Goal: Task Accomplishment & Management: Use online tool/utility

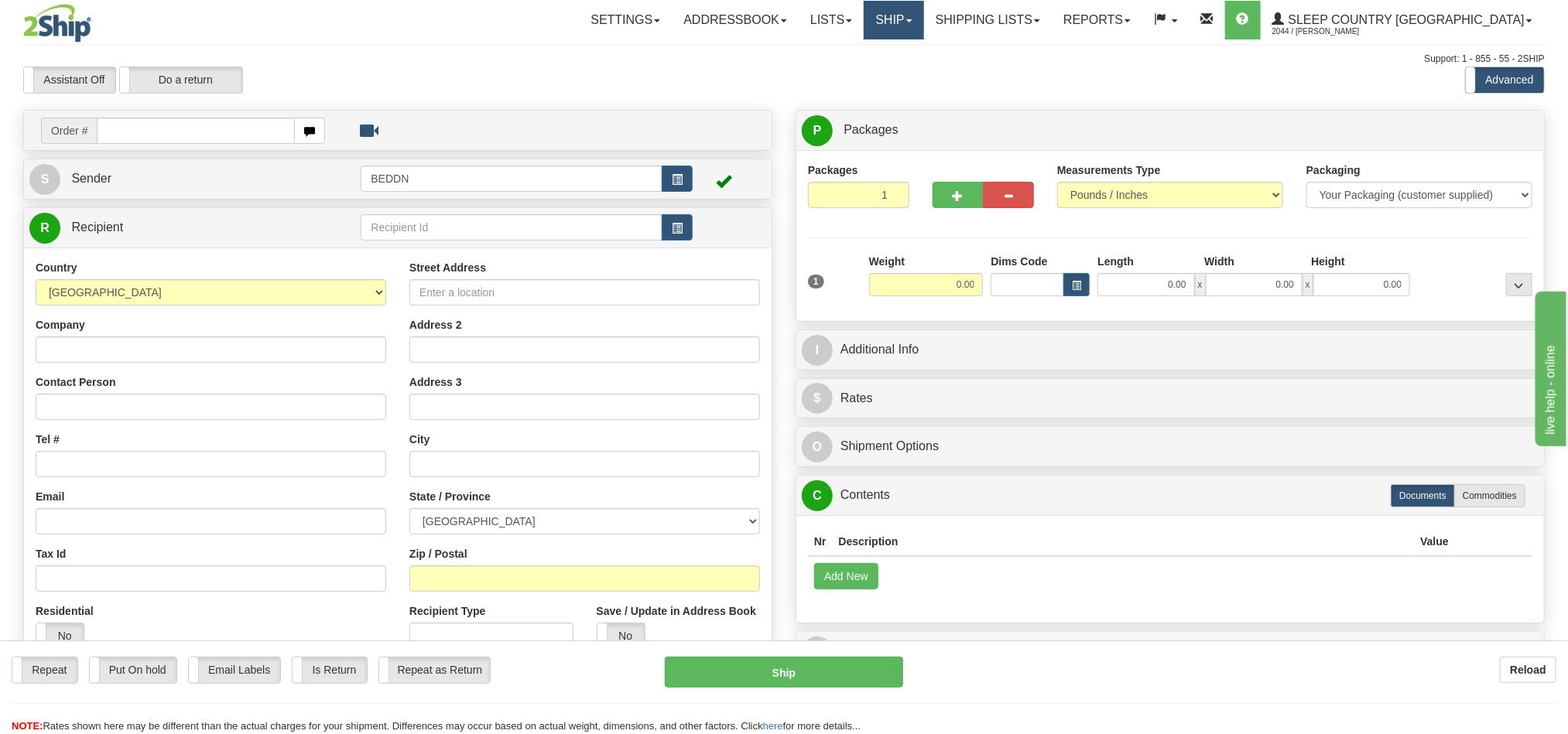
click at [923, 28] on link "Ship" at bounding box center [893, 20] width 59 height 39
click at [908, 68] on span "OnHold / Order Queue" at bounding box center [853, 74] width 109 height 12
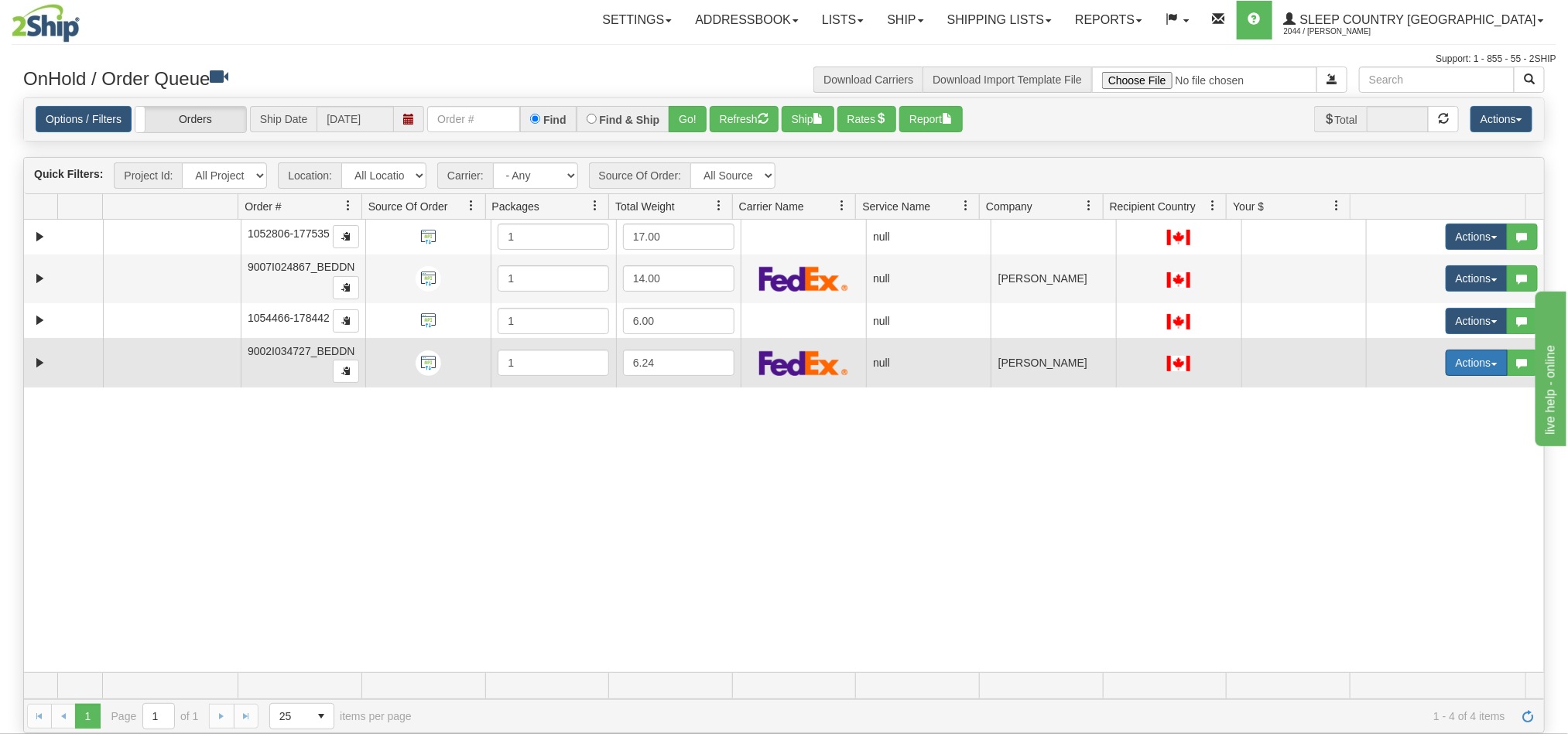
click at [1472, 369] on button "Actions" at bounding box center [1477, 363] width 62 height 27
click at [1408, 395] on link "Open" at bounding box center [1440, 392] width 134 height 20
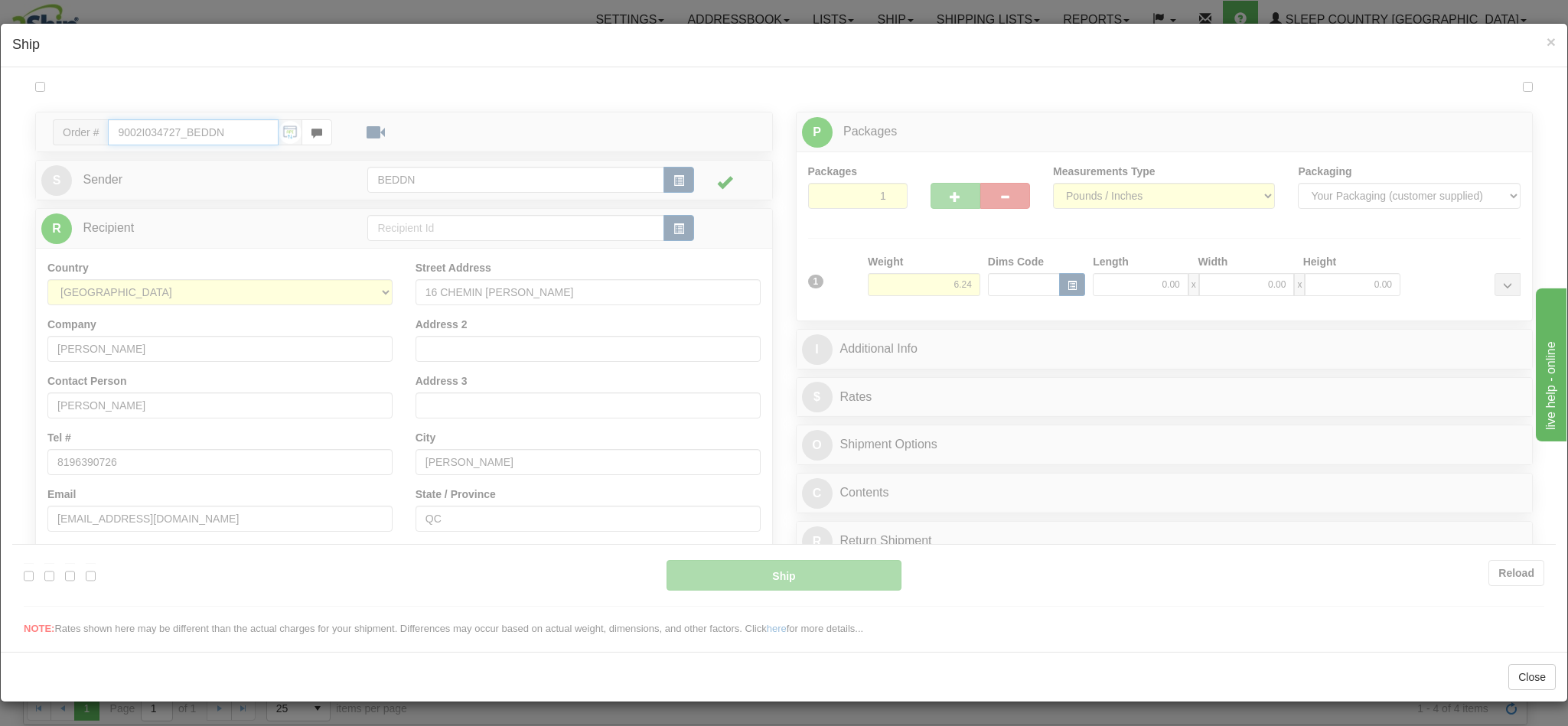
type input "10:44"
type input "16:00"
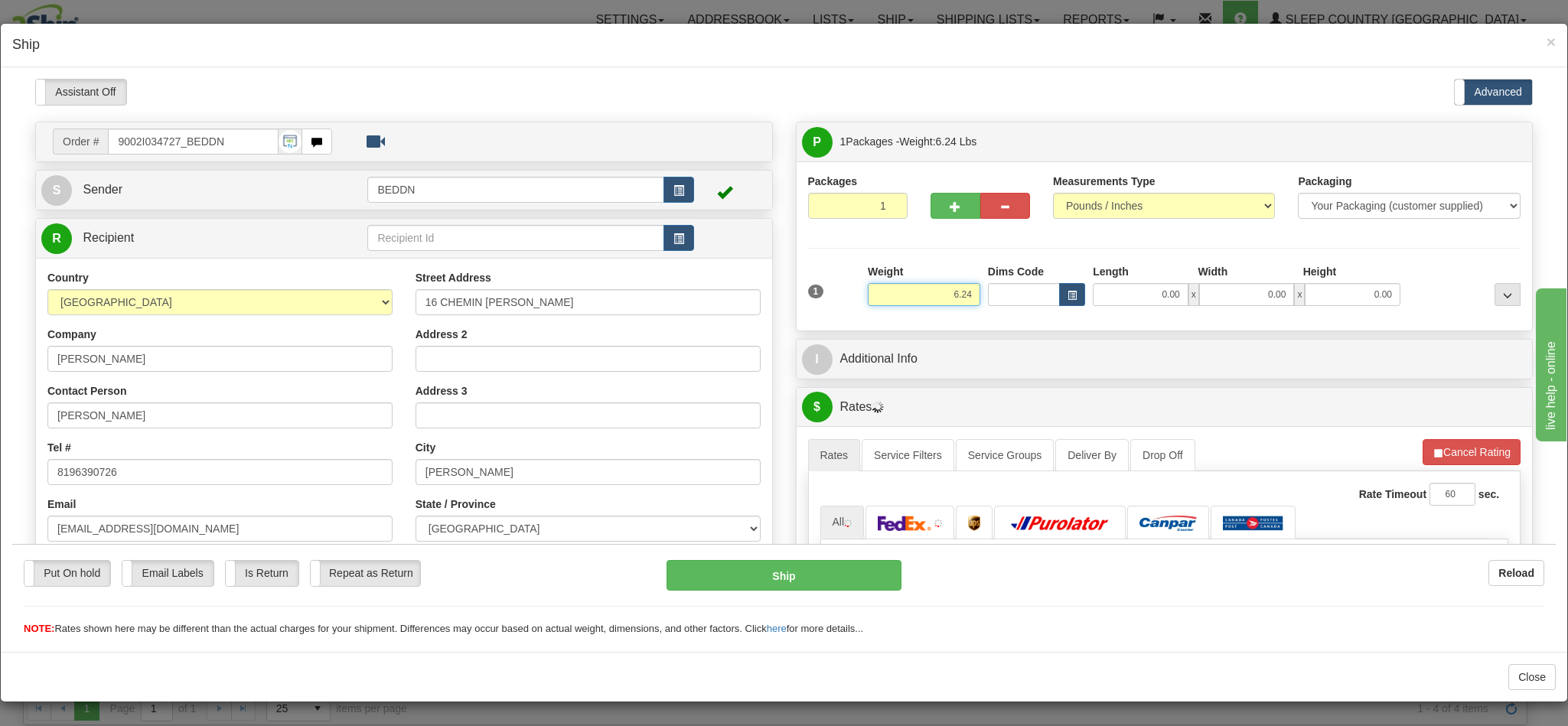
click at [913, 300] on input "6.24" at bounding box center [924, 293] width 112 height 23
drag, startPoint x: 913, startPoint y: 298, endPoint x: 1007, endPoint y: 294, distance: 94.1
click at [1007, 294] on div "1 Weight 6.24 Dims Code 0.00" at bounding box center [1164, 291] width 721 height 54
type input "4.00"
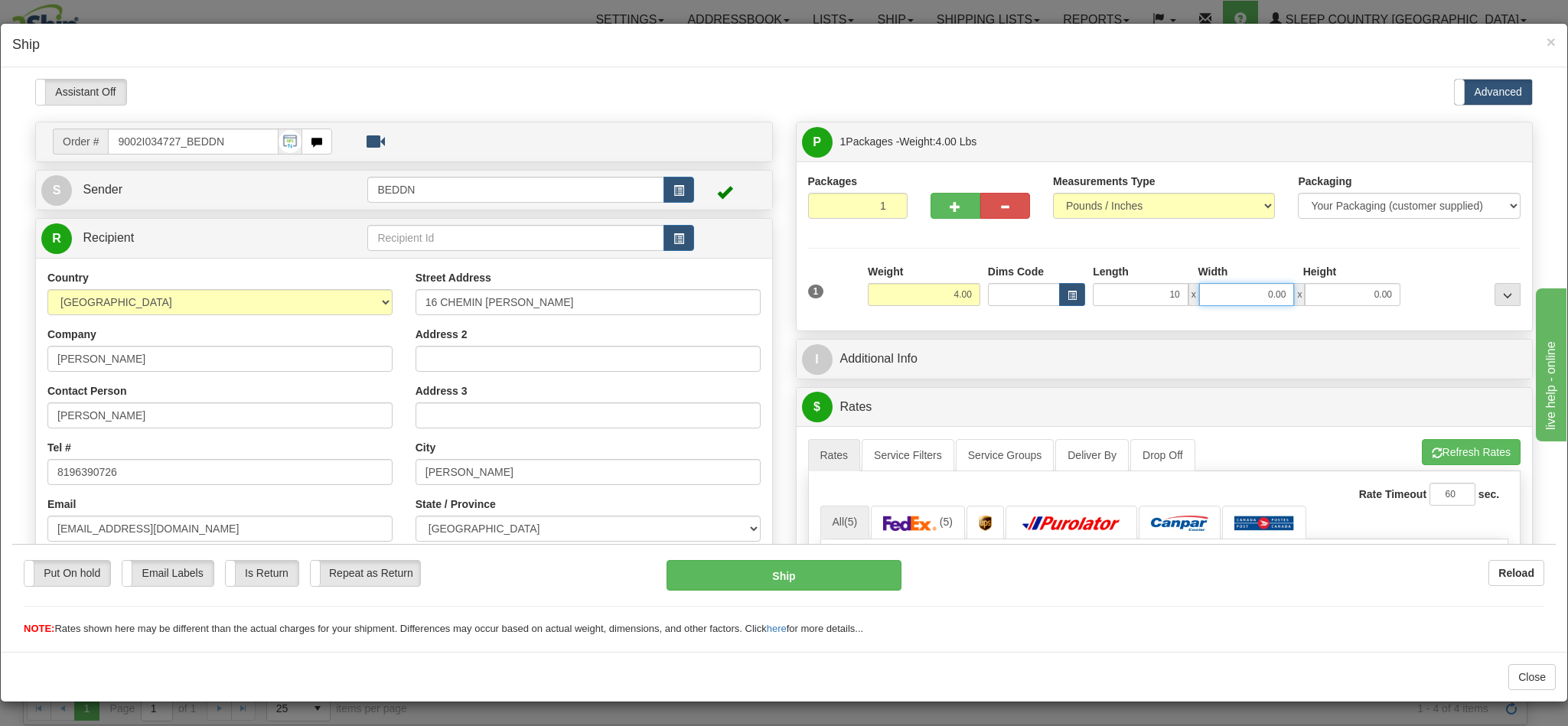
type input "10.00"
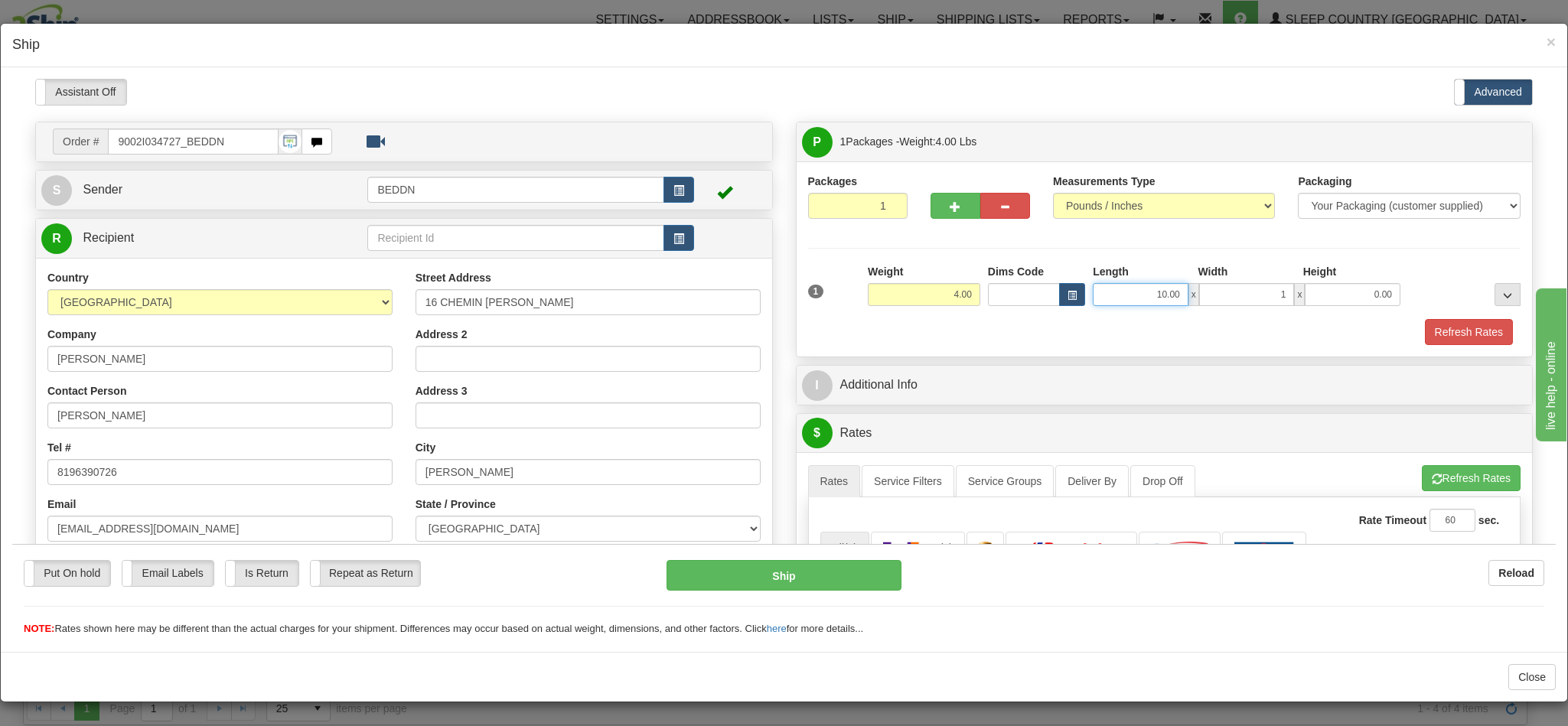
type input "1.00"
drag, startPoint x: 1103, startPoint y: 290, endPoint x: 1170, endPoint y: 295, distance: 67.2
click at [1170, 295] on div "10.00 x 1.00 x 0.00" at bounding box center [1247, 293] width 307 height 23
type input "14.00"
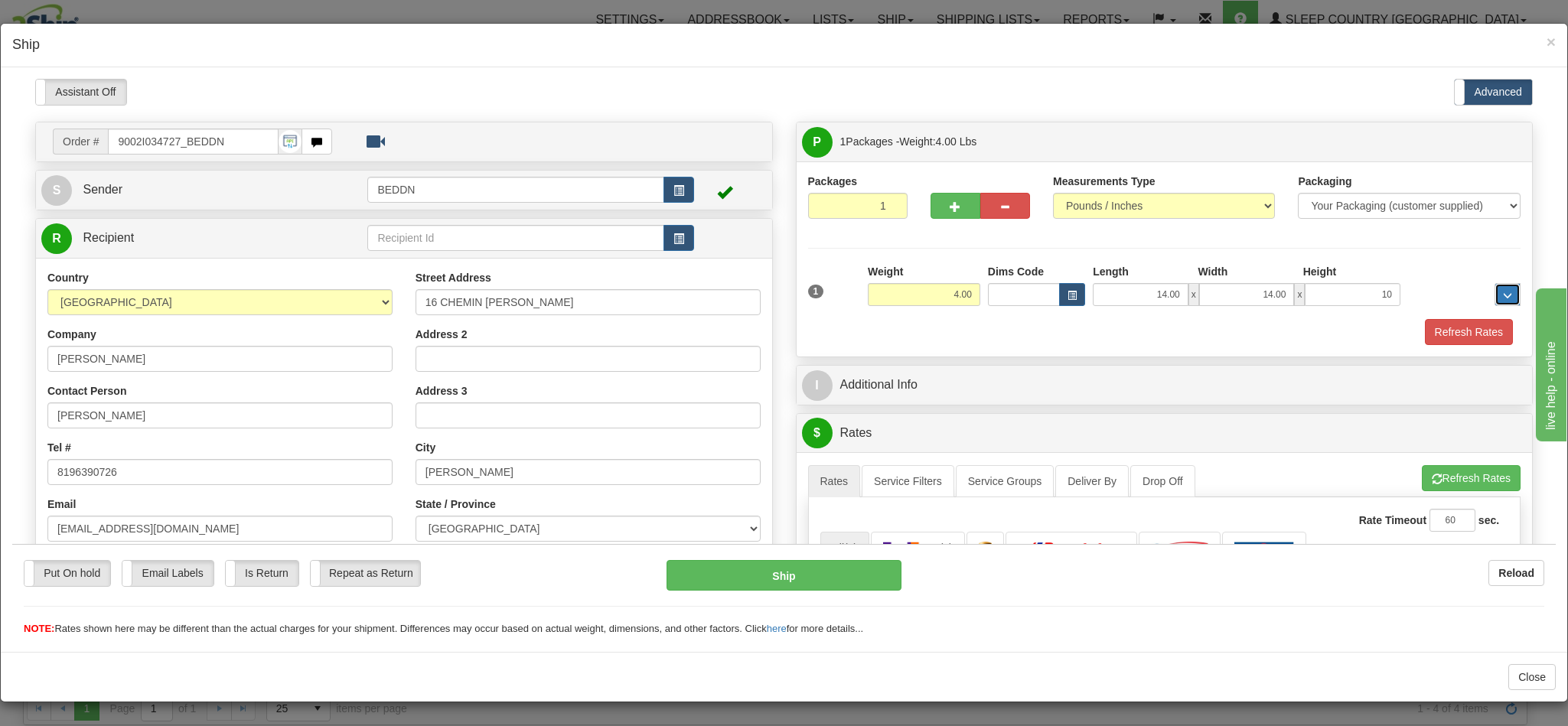
type input "10.00"
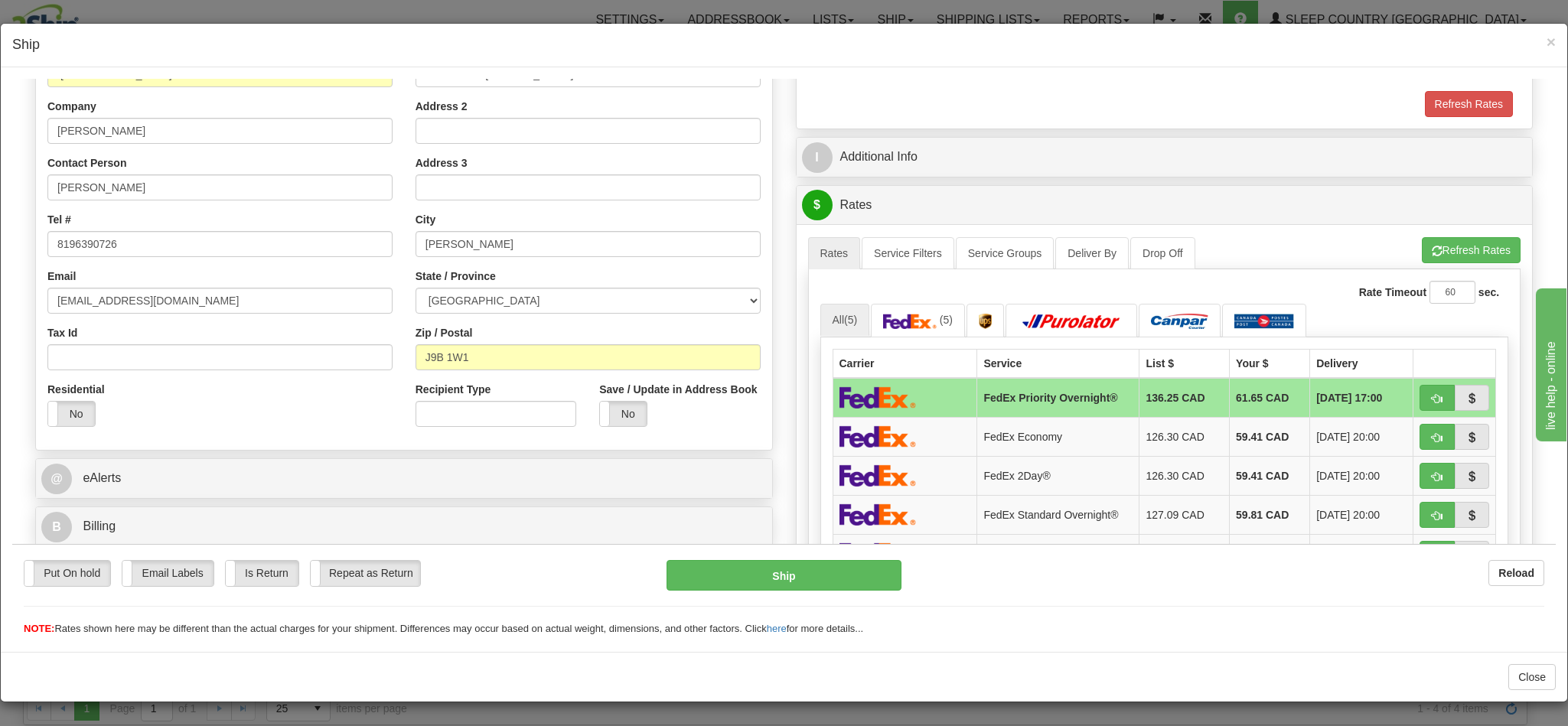
scroll to position [229, 0]
click at [1422, 251] on button "Refresh Rates" at bounding box center [1471, 248] width 99 height 26
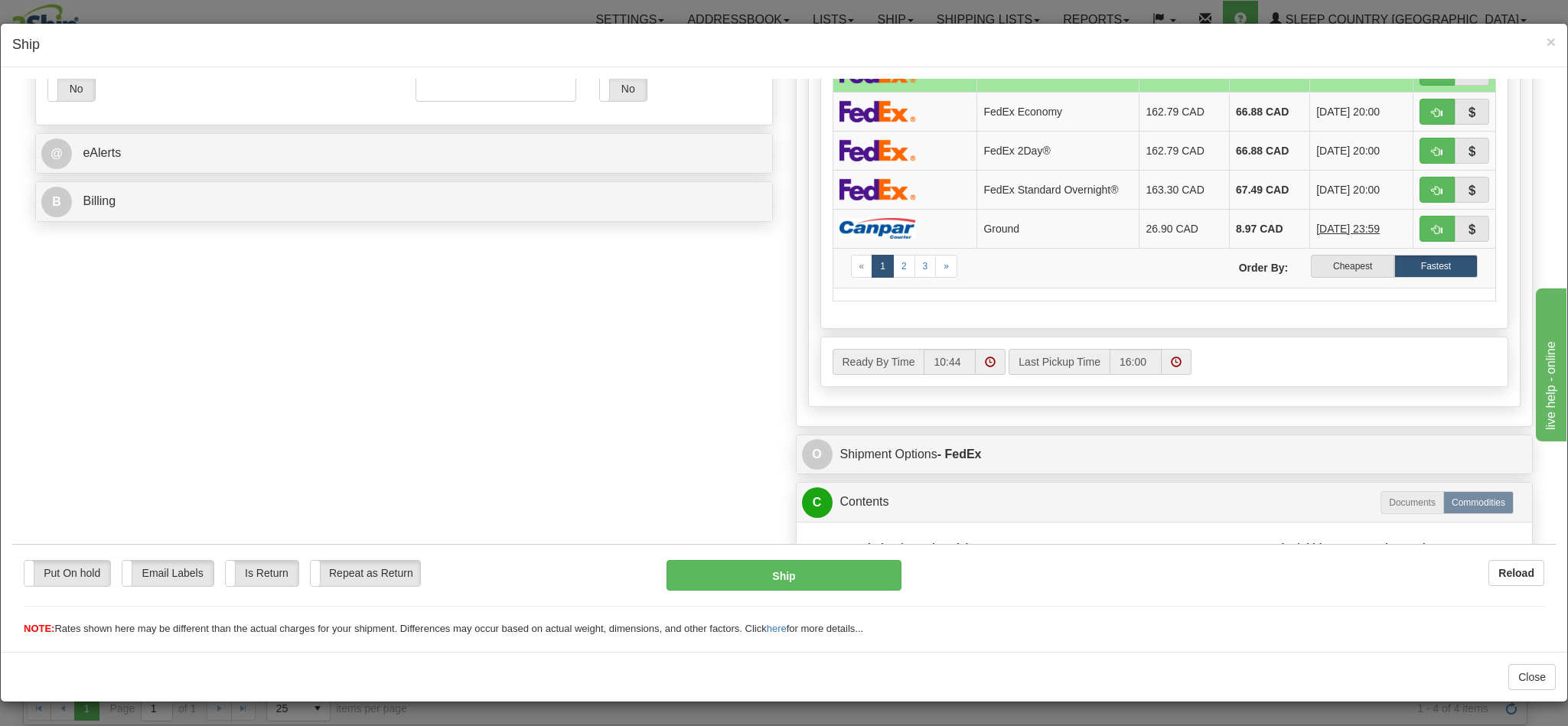
scroll to position [574, 0]
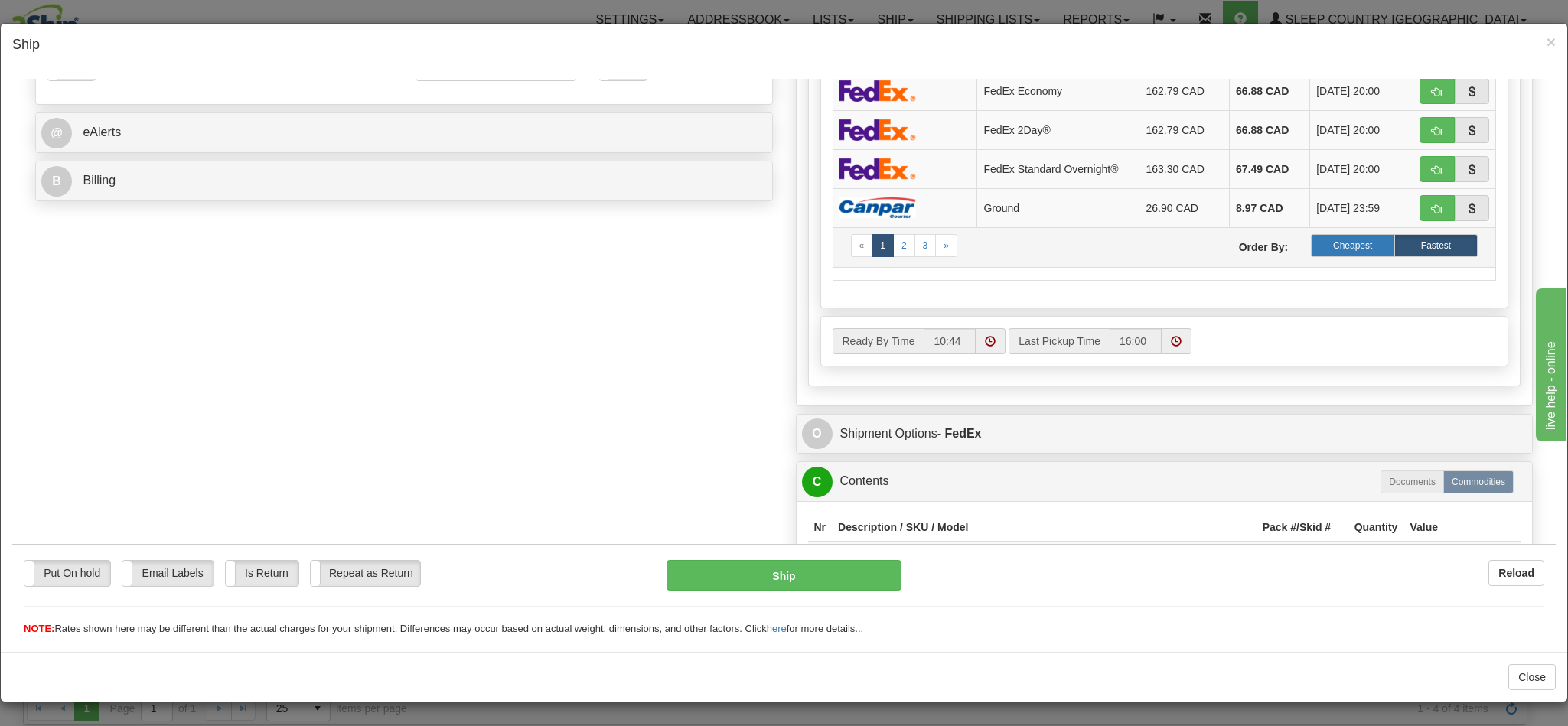
drag, startPoint x: 1311, startPoint y: 256, endPoint x: 1172, endPoint y: 336, distance: 160.4
click at [1312, 256] on label "Cheapest" at bounding box center [1353, 244] width 83 height 23
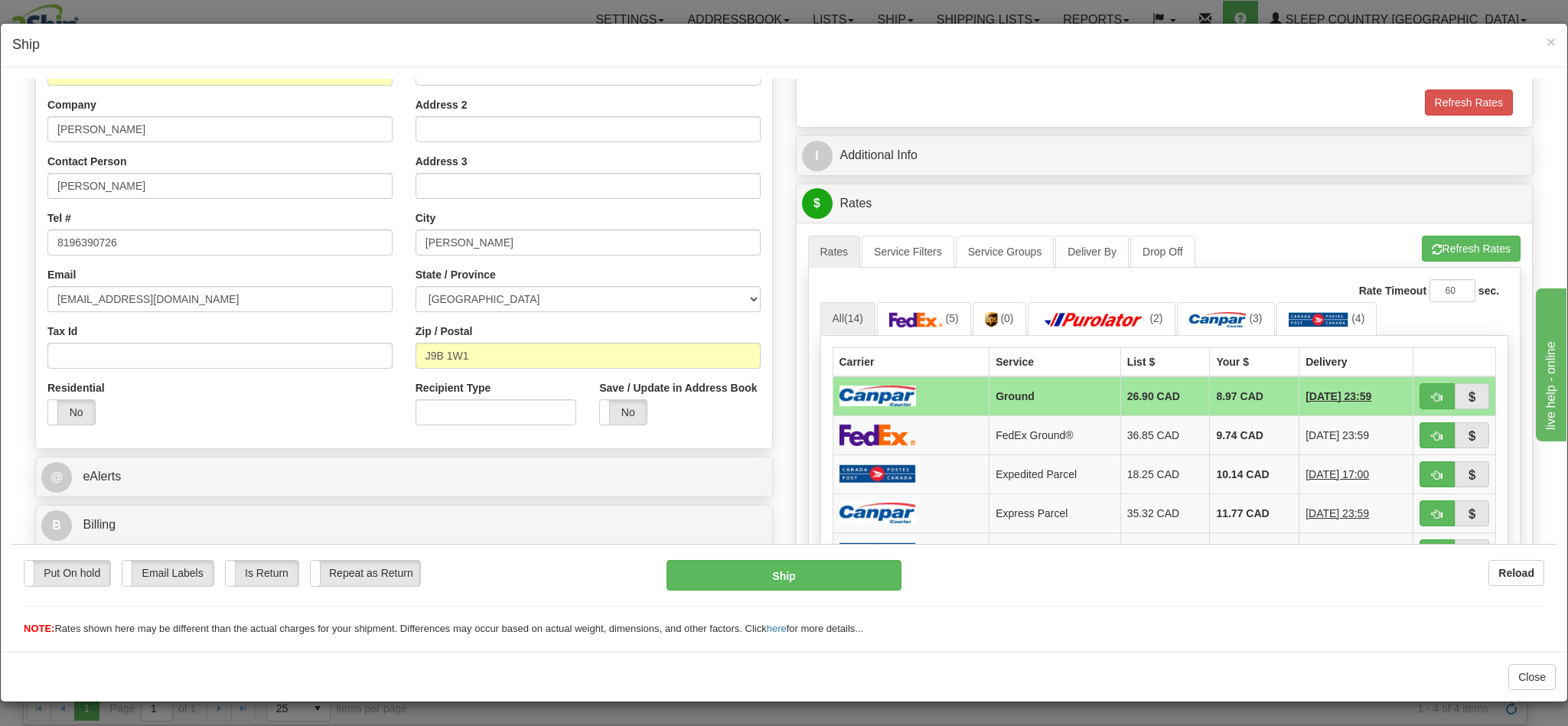
scroll to position [344, 0]
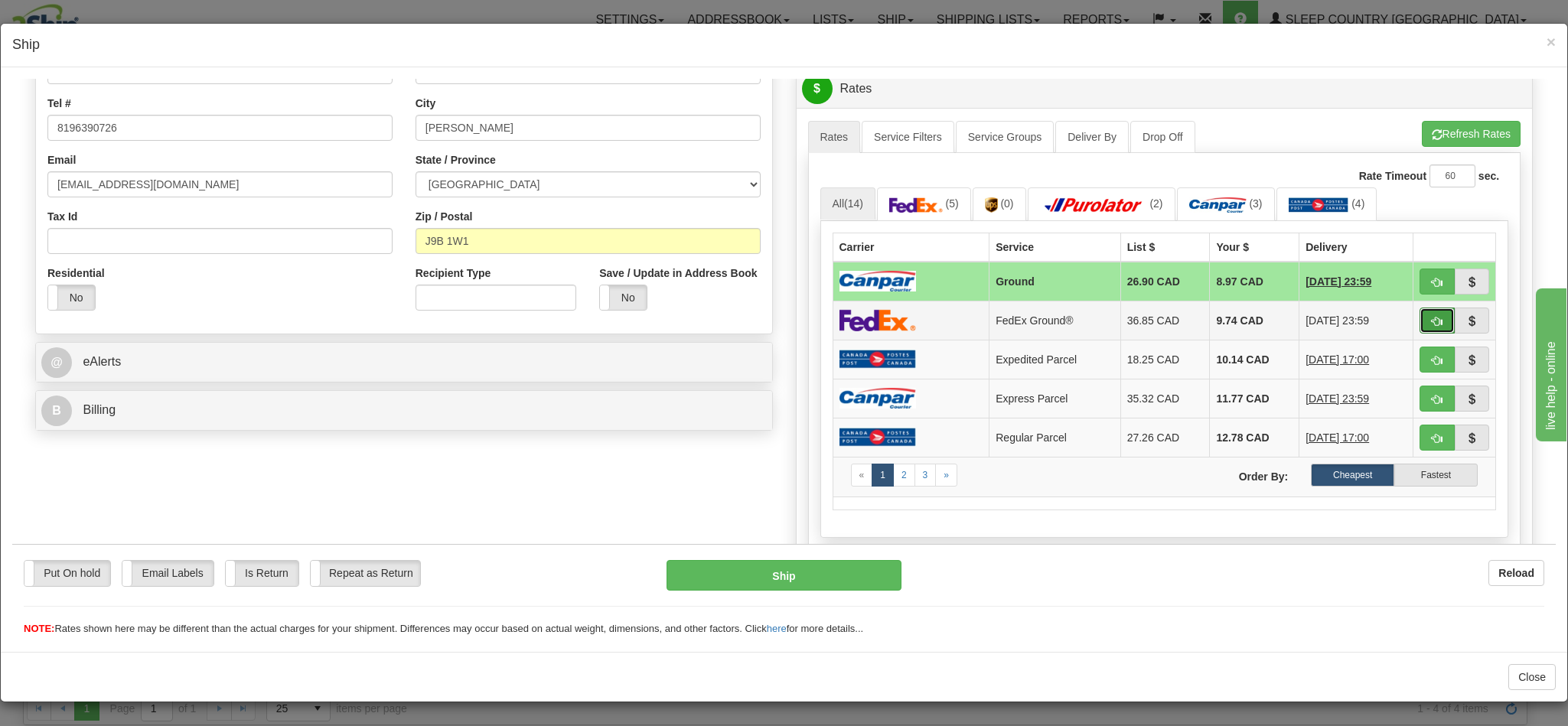
click at [1432, 326] on span "button" at bounding box center [1437, 321] width 11 height 10
type input "92"
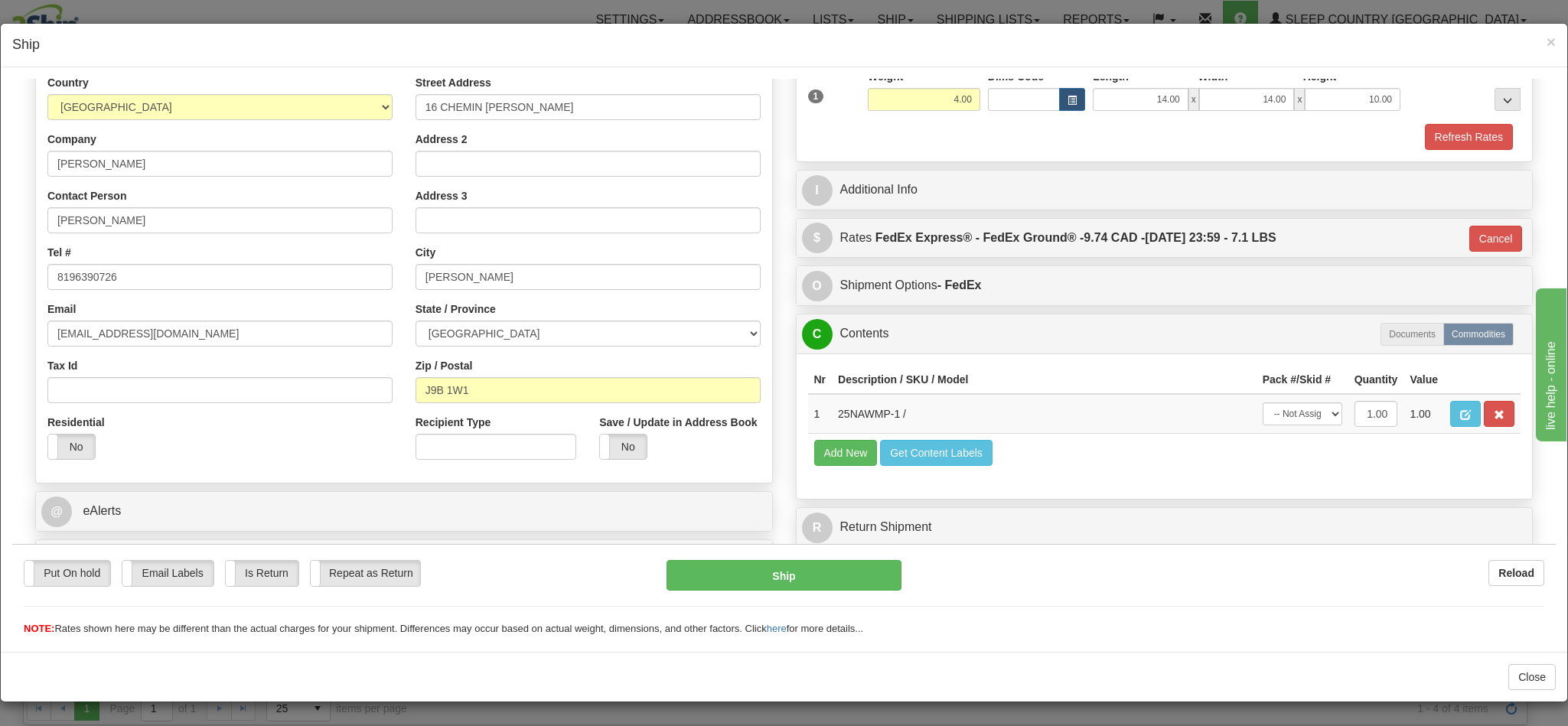
scroll to position [244, 0]
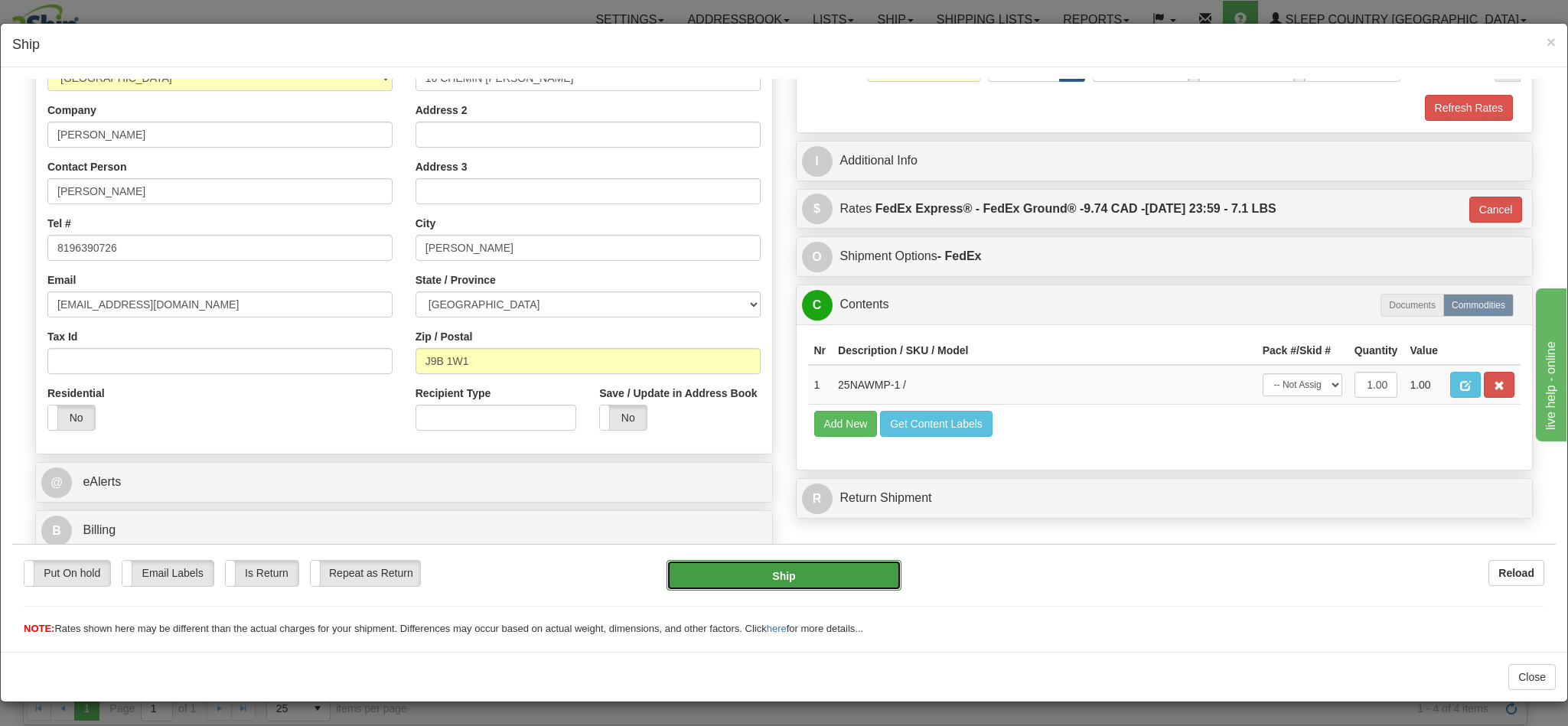
drag, startPoint x: 930, startPoint y: 100, endPoint x: 801, endPoint y: 577, distance: 494.1
click at [801, 577] on button "Ship" at bounding box center [783, 574] width 234 height 31
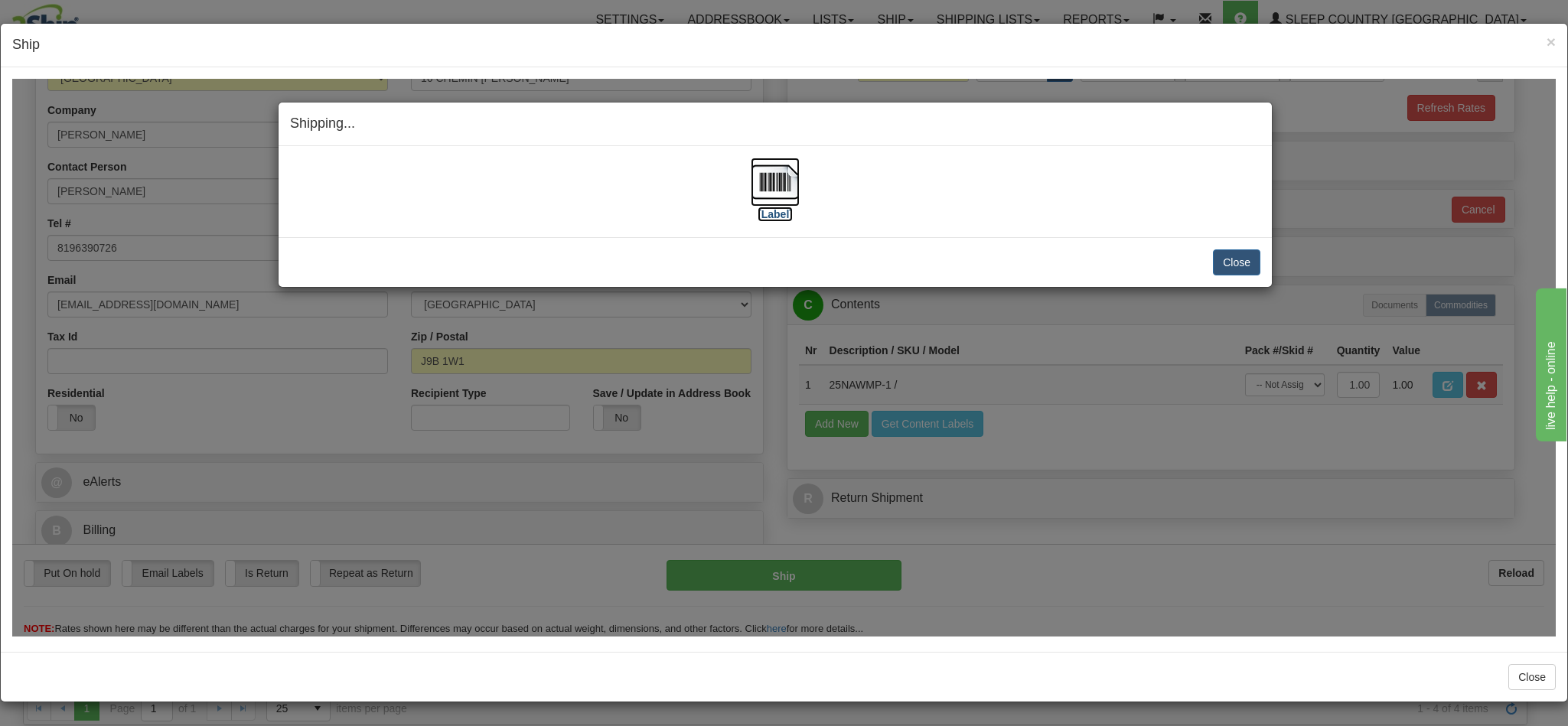
click at [759, 215] on label "[Label]" at bounding box center [775, 213] width 35 height 15
click at [1215, 260] on button "Close" at bounding box center [1237, 262] width 47 height 26
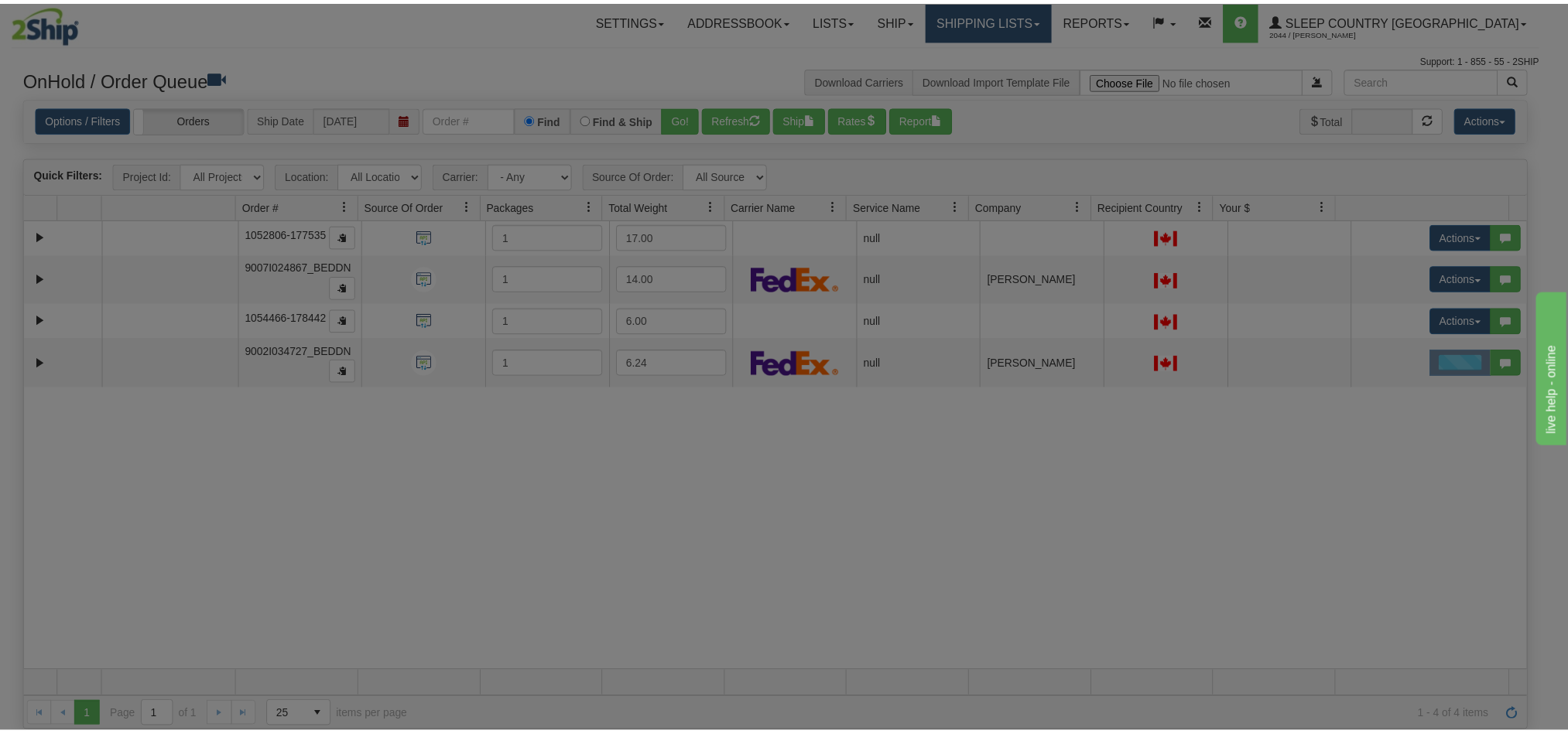
scroll to position [0, 0]
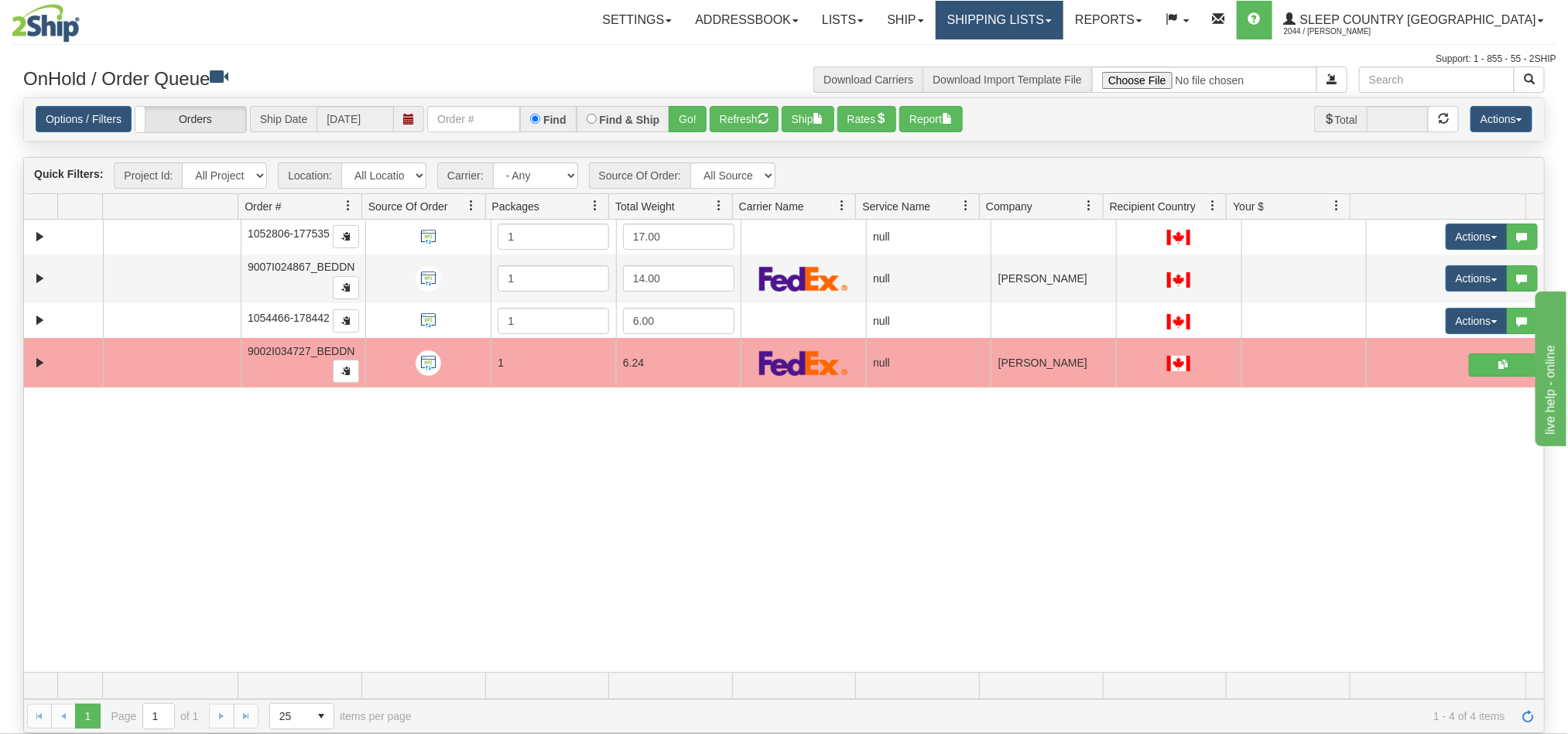
drag, startPoint x: 1083, startPoint y: 12, endPoint x: 1096, endPoint y: 19, distance: 14.8
click at [1063, 12] on link "Shipping lists" at bounding box center [999, 20] width 128 height 39
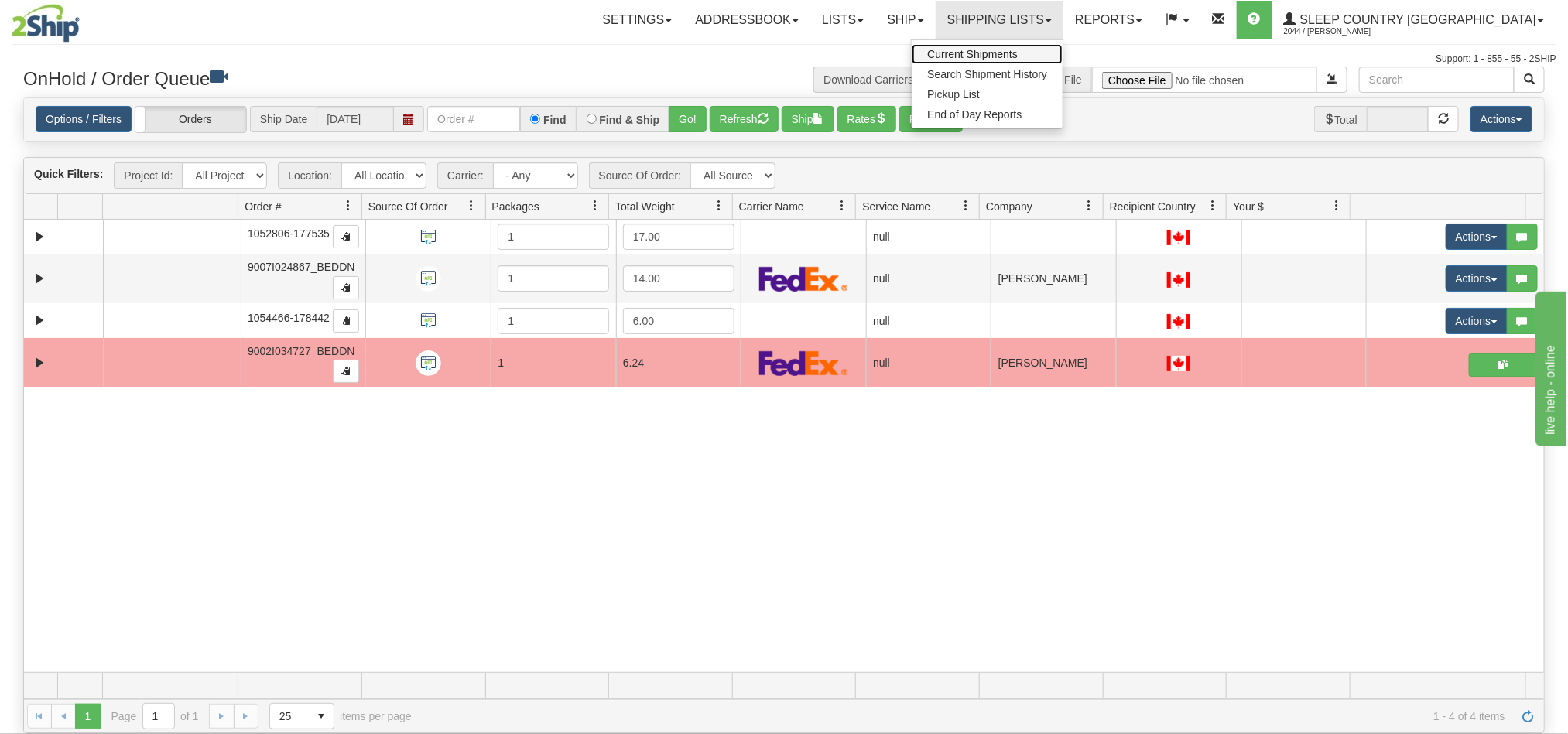
click at [1018, 53] on span "Current Shipments" at bounding box center [973, 54] width 90 height 12
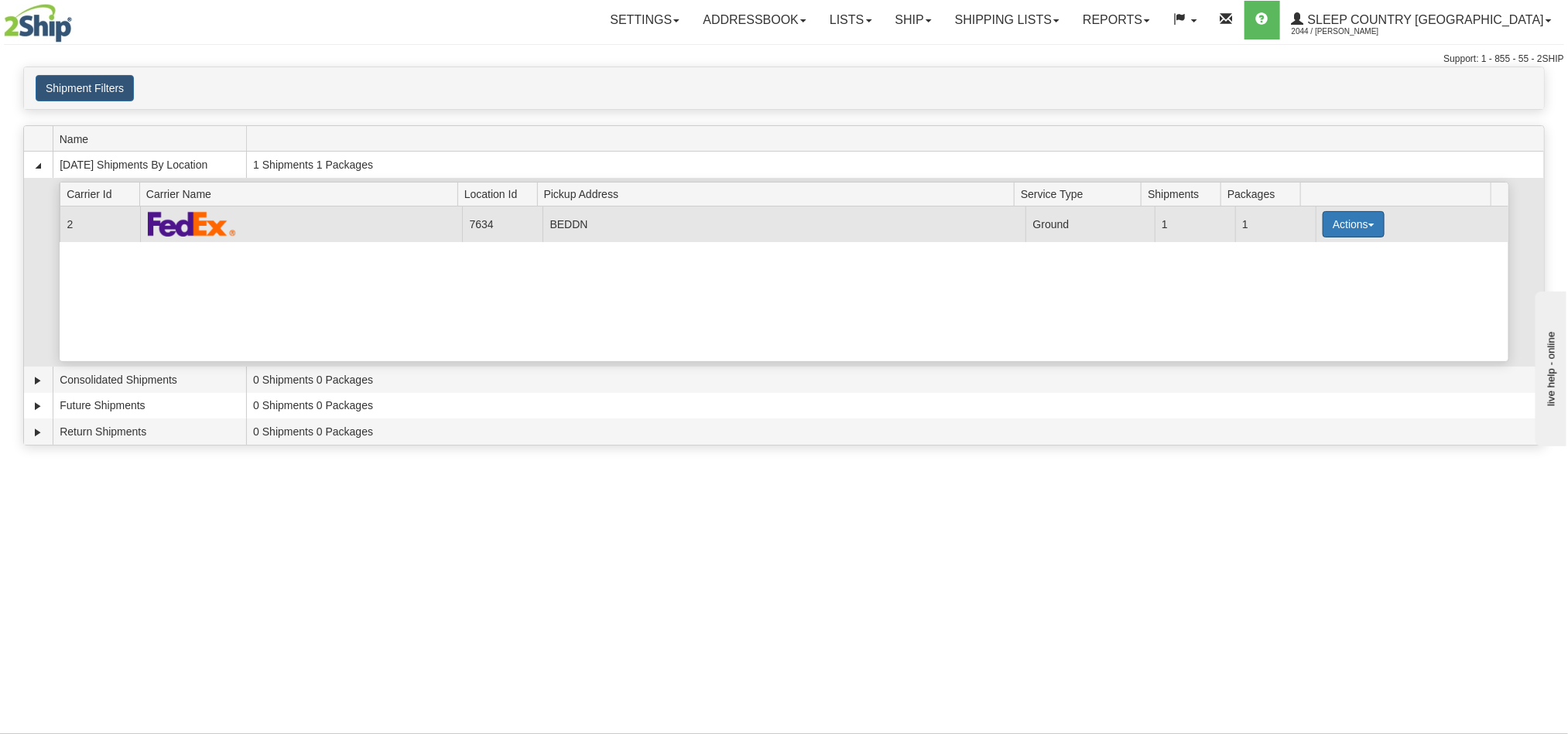
click at [1363, 229] on button "Actions" at bounding box center [1354, 225] width 62 height 27
click at [1314, 255] on span "Details" at bounding box center [1296, 253] width 42 height 11
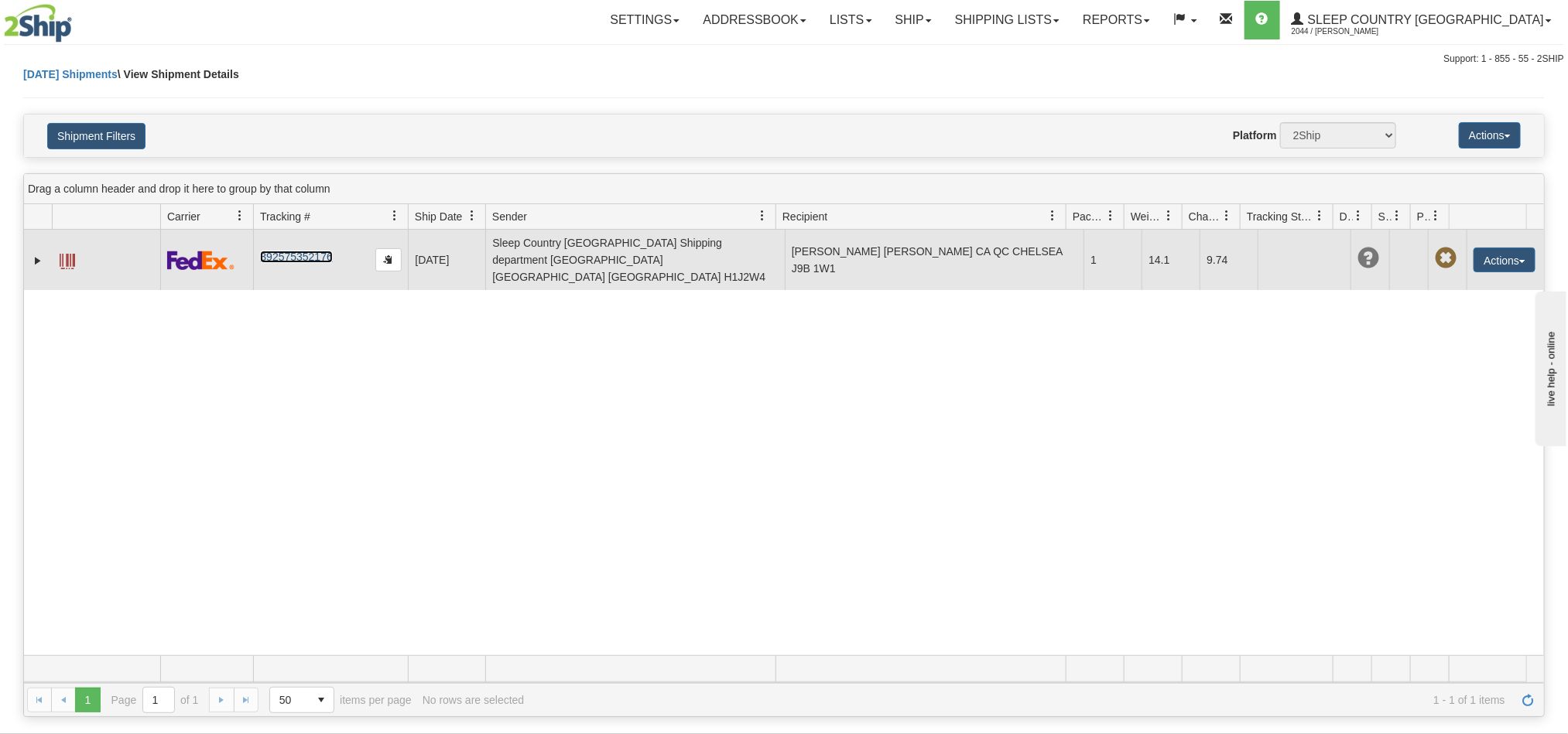
click at [316, 251] on link "392575352176" at bounding box center [296, 257] width 72 height 12
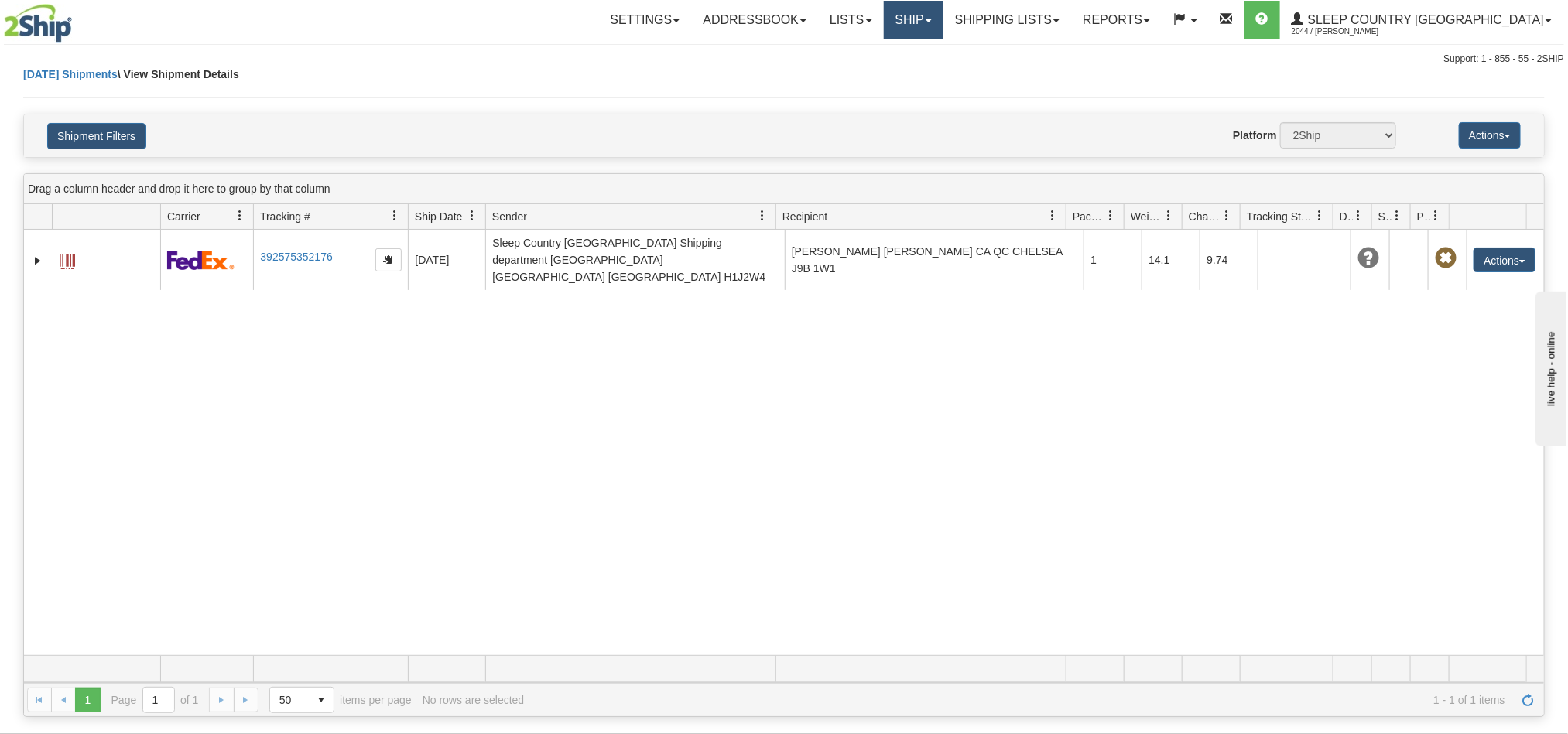
click at [943, 24] on link "Ship" at bounding box center [913, 20] width 59 height 39
click at [1071, 26] on link "Shipping lists" at bounding box center [1007, 20] width 128 height 39
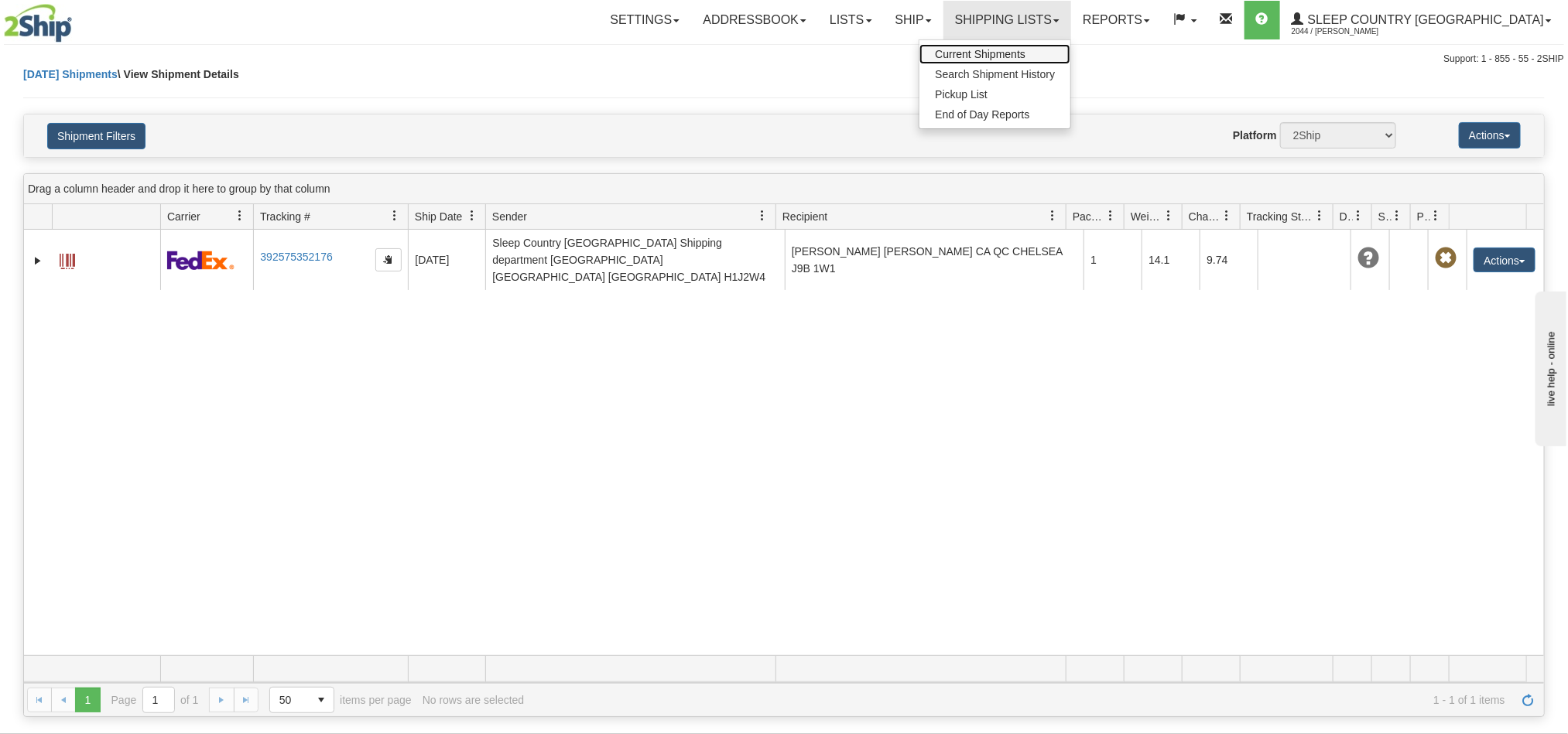
click at [1026, 52] on span "Current Shipments" at bounding box center [980, 54] width 90 height 12
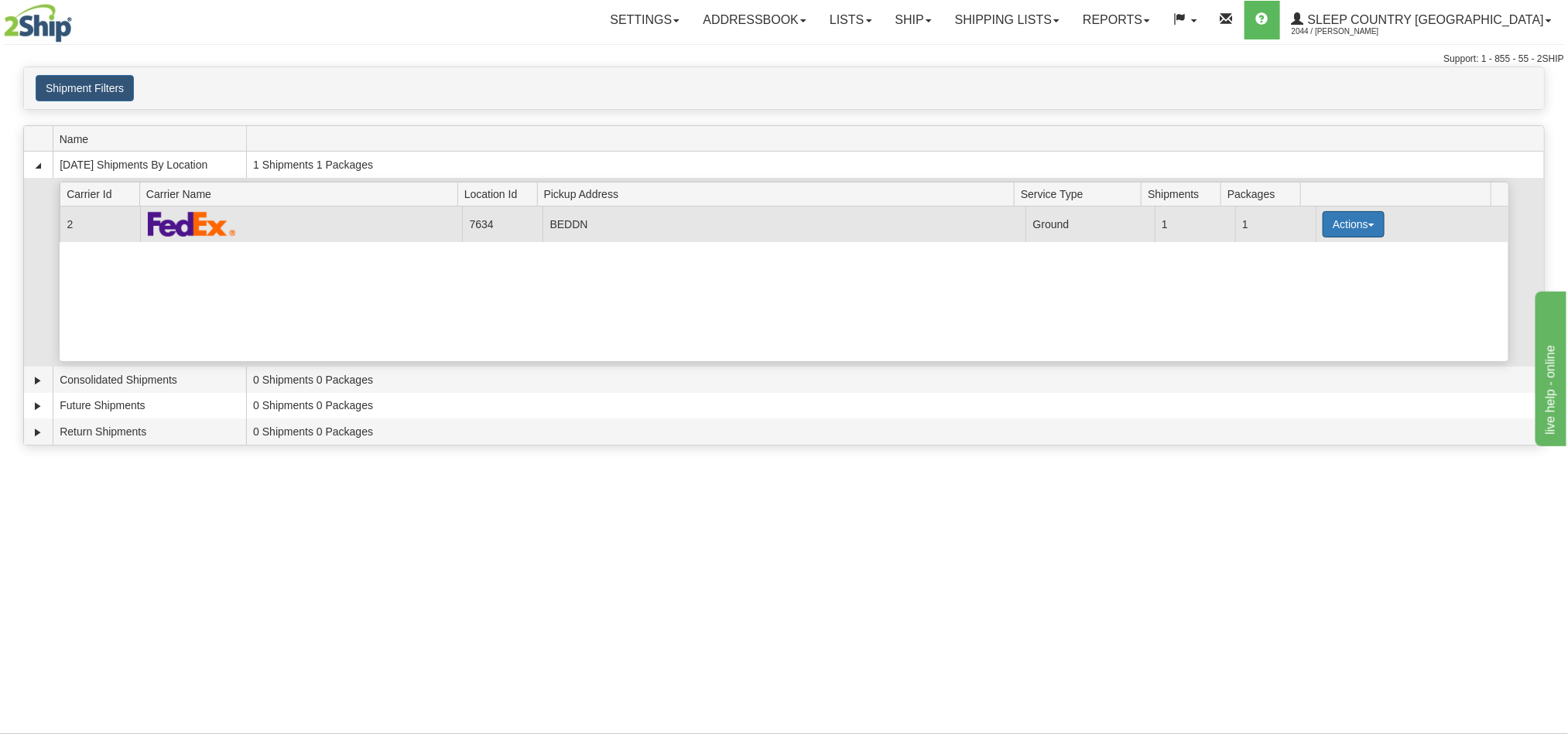
click at [1365, 236] on button "Actions" at bounding box center [1354, 225] width 62 height 27
click at [1314, 298] on span "Pickup" at bounding box center [1296, 293] width 41 height 11
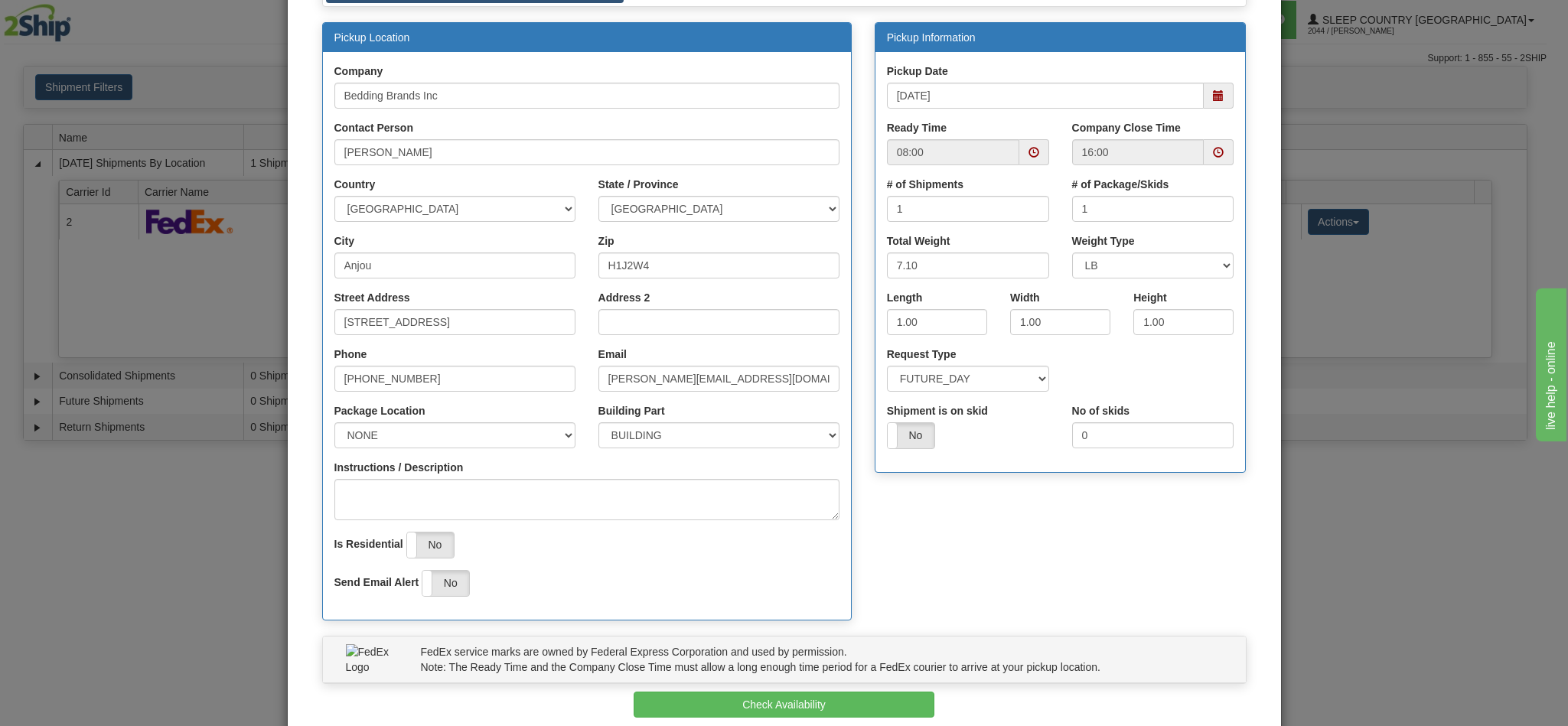
scroll to position [219, 0]
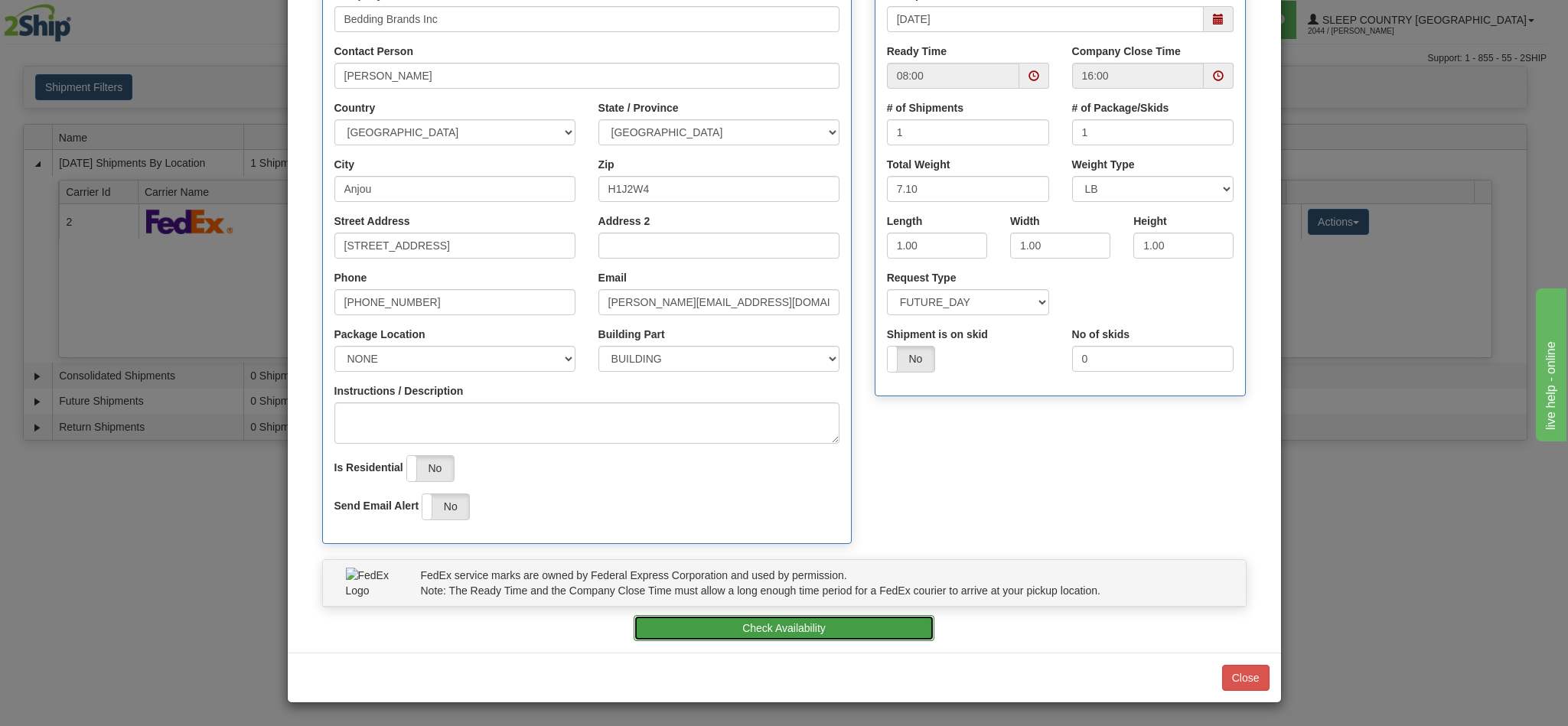
click at [769, 632] on button "Check Availability" at bounding box center [783, 628] width 300 height 26
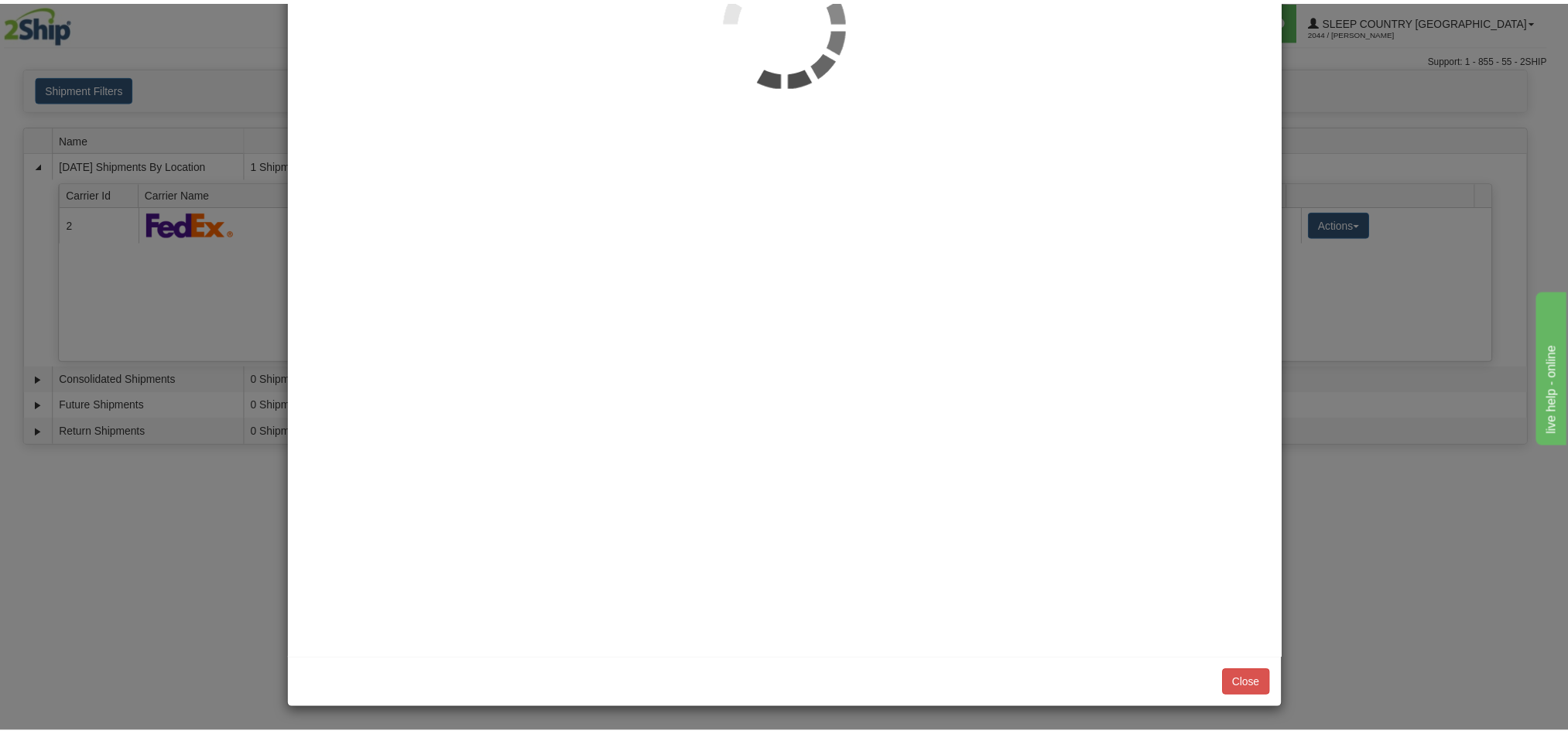
scroll to position [0, 0]
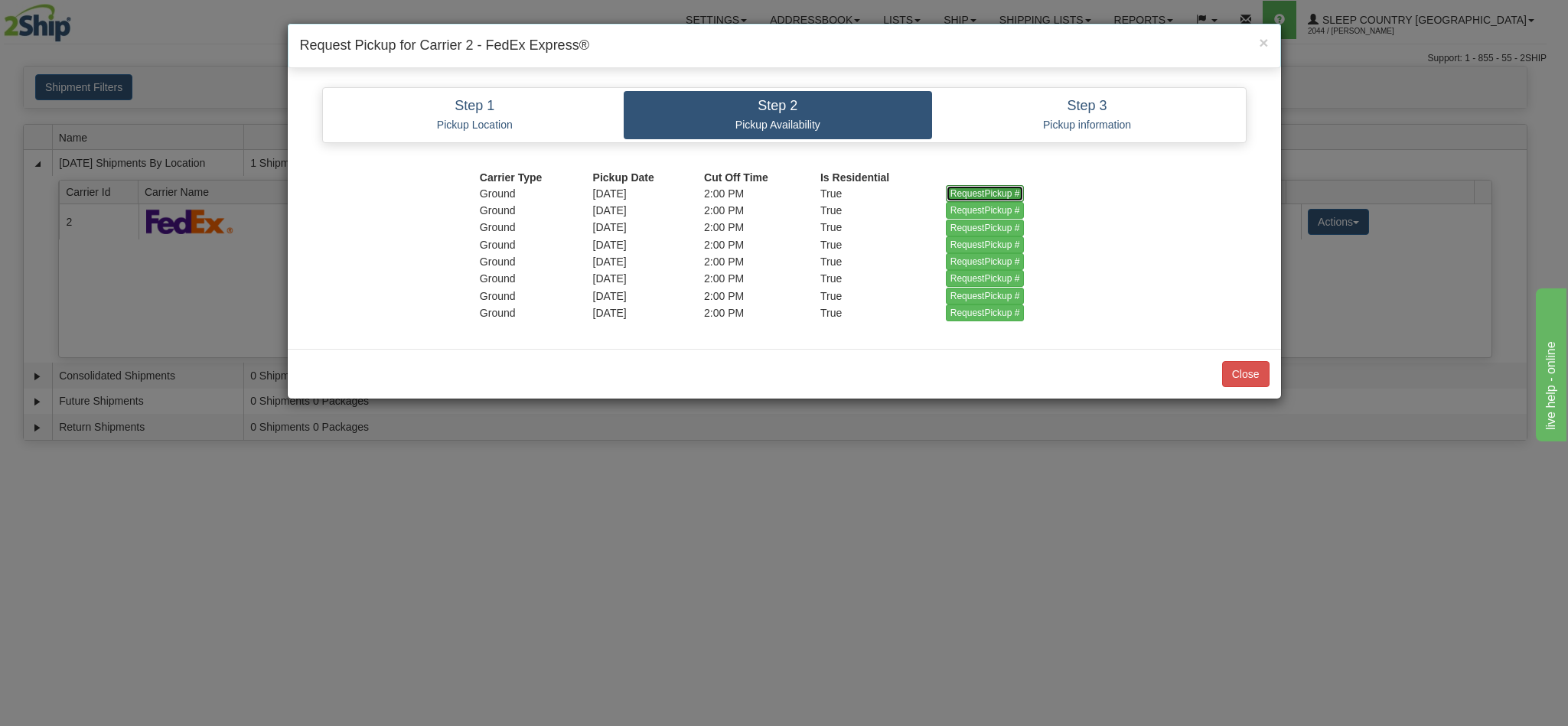
click at [980, 193] on input "RequestPickup #" at bounding box center [985, 193] width 79 height 17
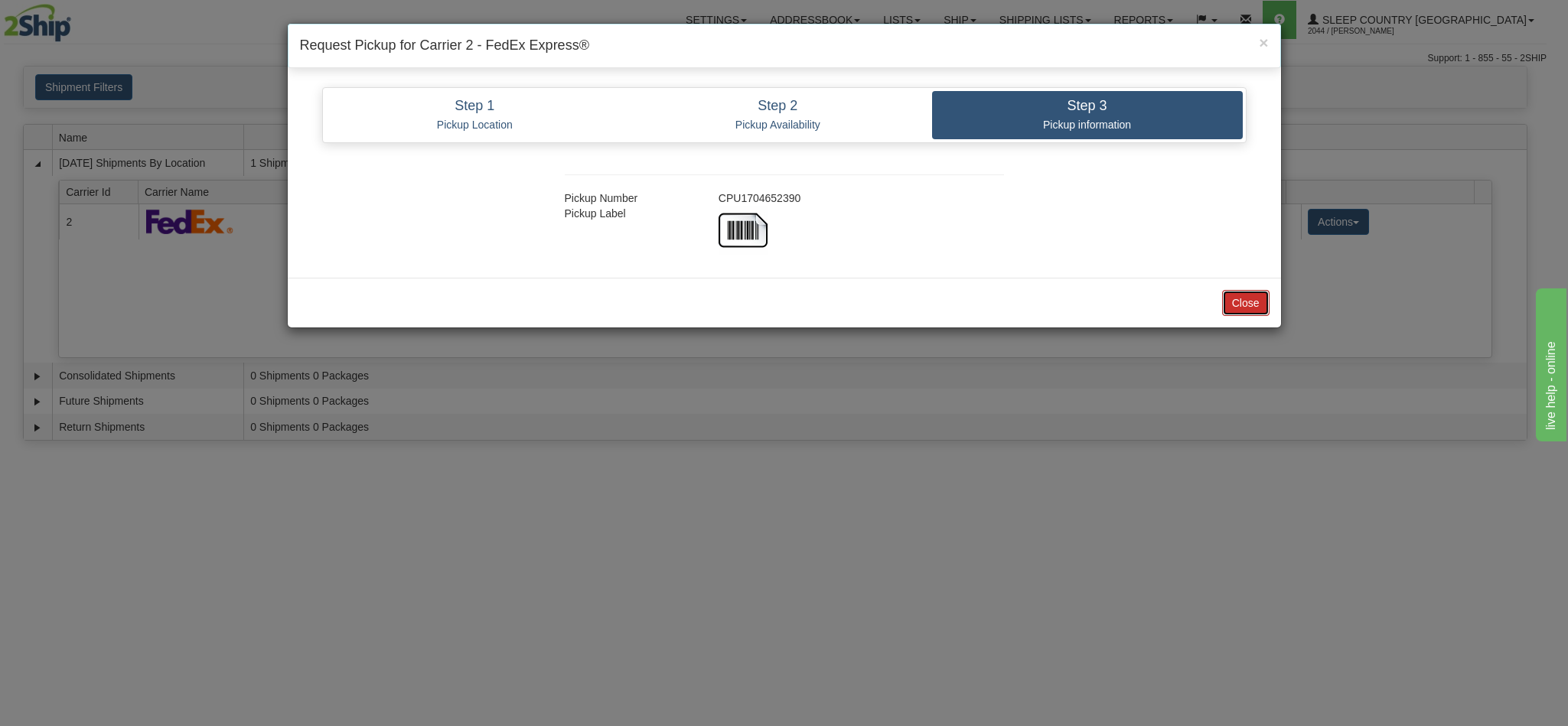
click at [1228, 311] on button "Close" at bounding box center [1246, 303] width 47 height 26
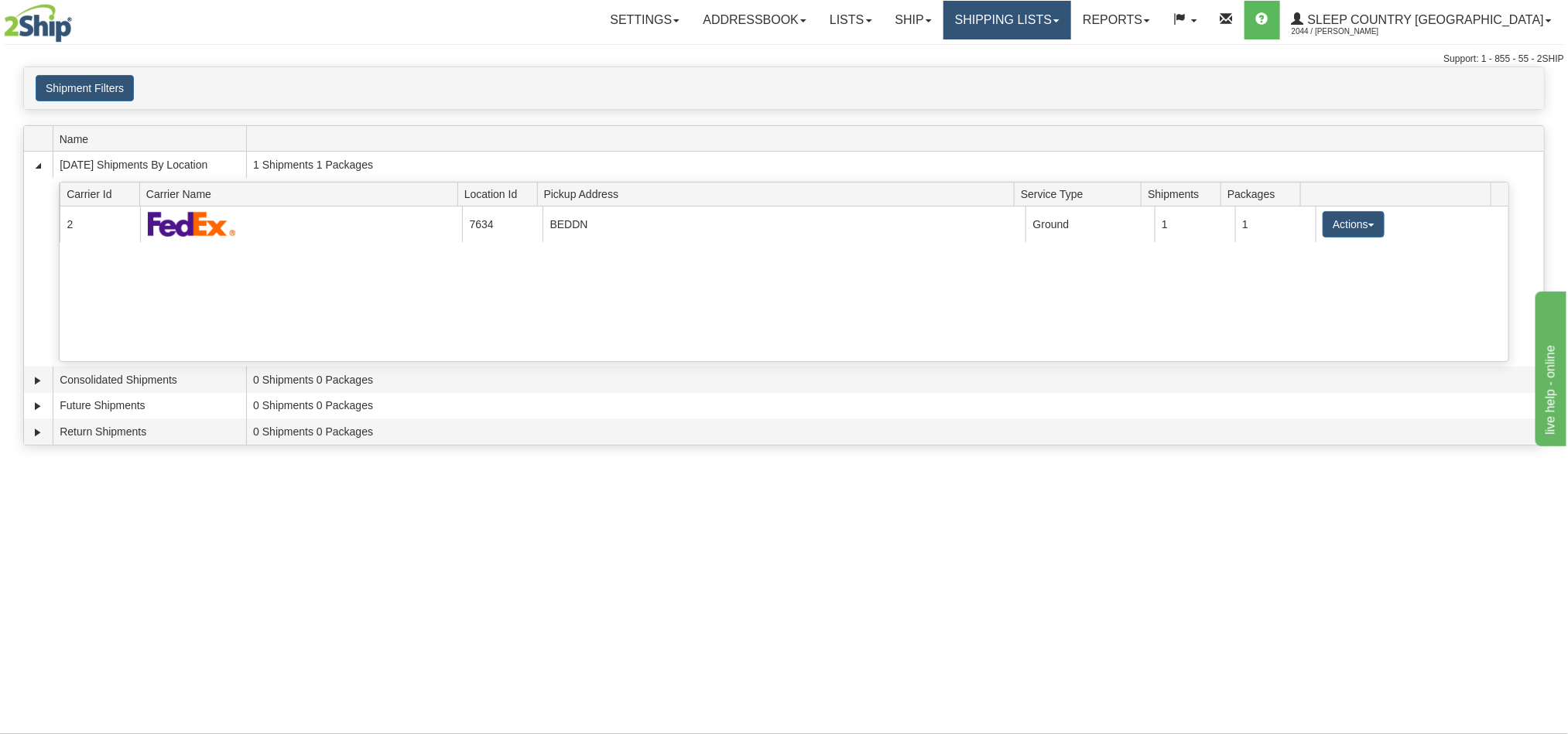
click at [1071, 21] on link "Shipping lists" at bounding box center [1007, 20] width 128 height 39
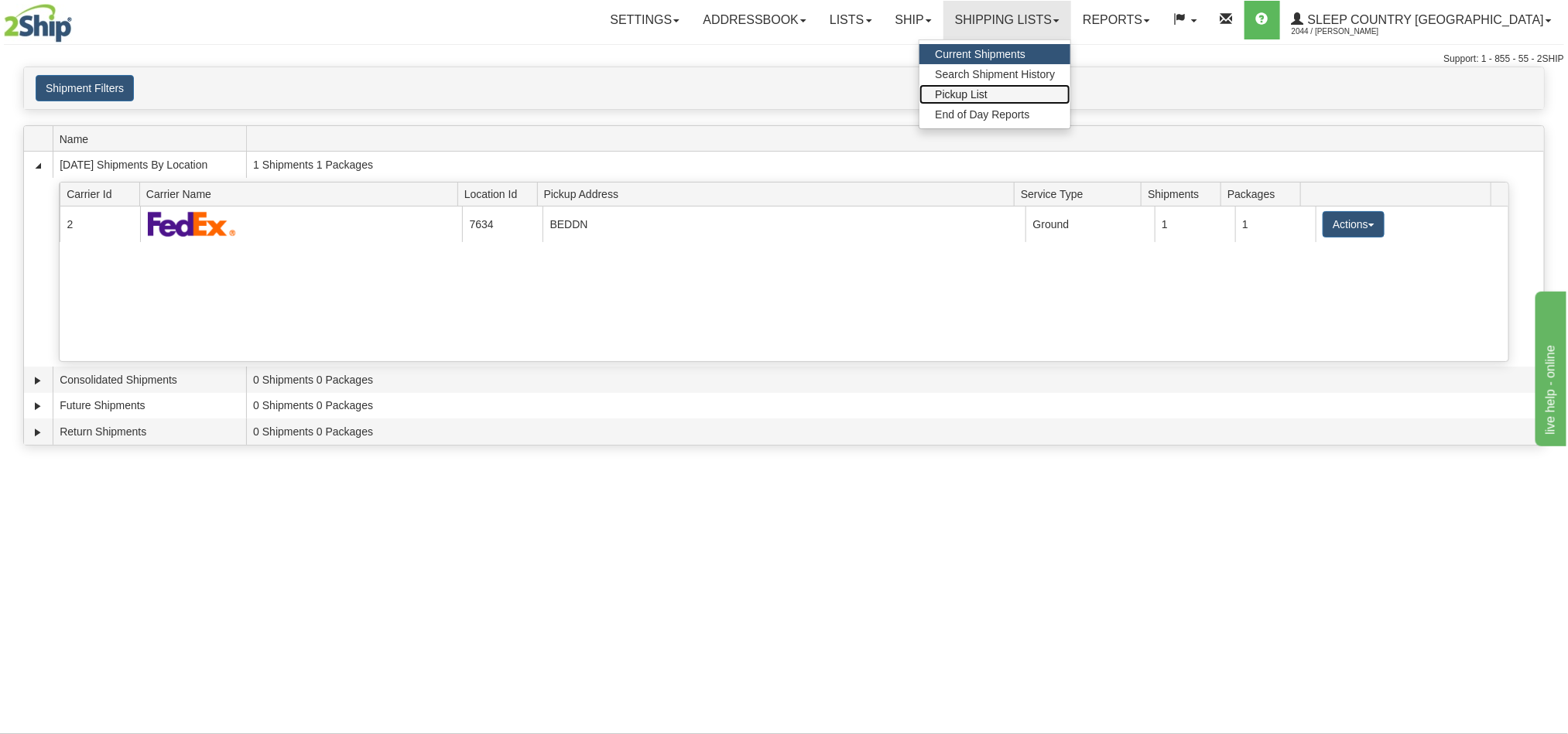
click at [1068, 97] on link "Pickup List" at bounding box center [995, 94] width 151 height 20
